Goal: Task Accomplishment & Management: Manage account settings

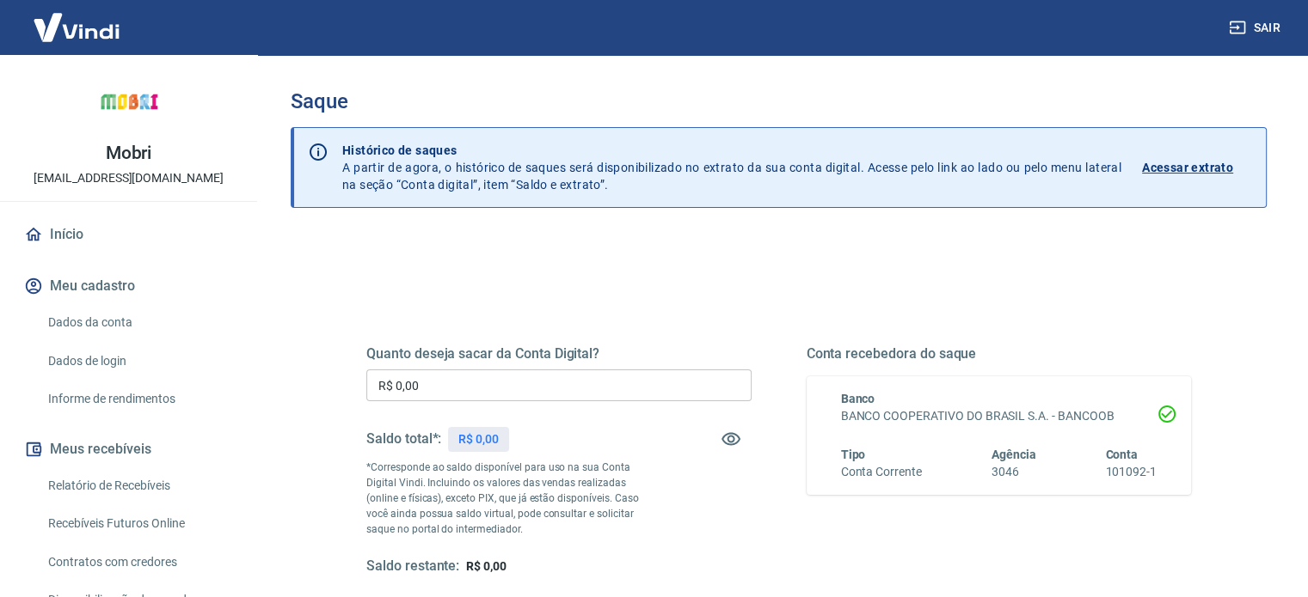
click at [469, 389] on input "R$ 0,00" at bounding box center [558, 386] width 385 height 32
click at [103, 24] on img at bounding box center [77, 27] width 112 height 52
